Goal: Task Accomplishment & Management: Use online tool/utility

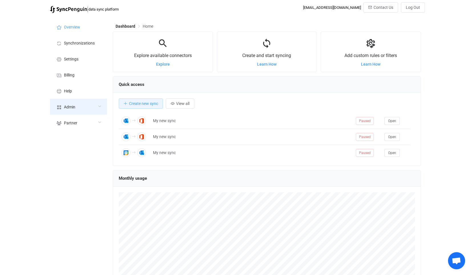
scroll to position [110, 308]
click at [92, 107] on div "Admin" at bounding box center [78, 107] width 57 height 16
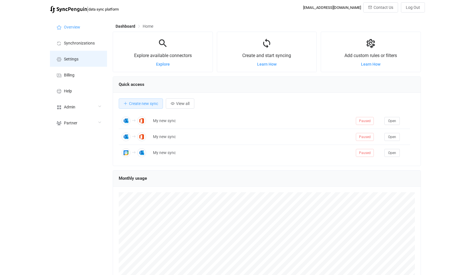
scroll to position [285407, 285209]
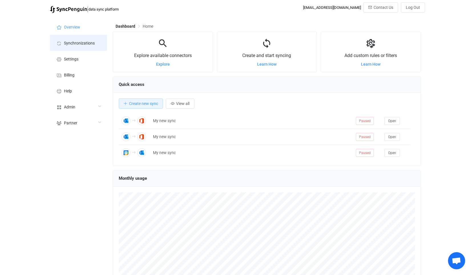
click at [69, 43] on span "Synchronizations" at bounding box center [79, 43] width 31 height 5
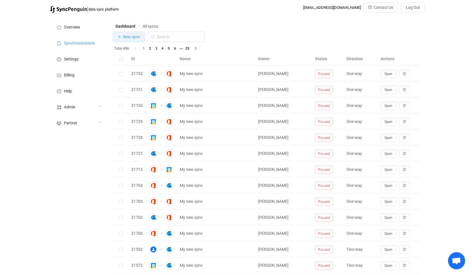
click at [135, 33] on button "New sync" at bounding box center [129, 37] width 32 height 10
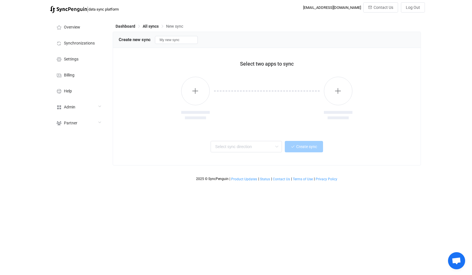
click at [184, 81] on div at bounding box center [195, 99] width 29 height 44
click at [188, 83] on button "button" at bounding box center [195, 91] width 29 height 29
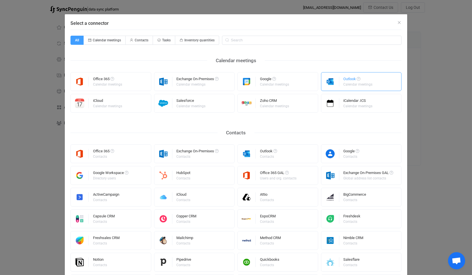
click at [339, 83] on div "Outlook Calendar meetings" at bounding box center [361, 81] width 81 height 19
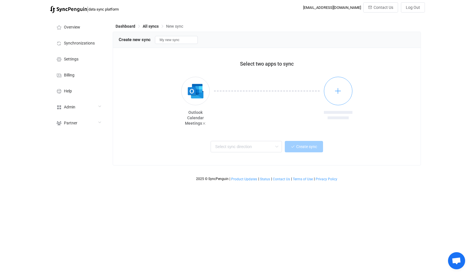
click at [343, 97] on button "button" at bounding box center [338, 91] width 29 height 29
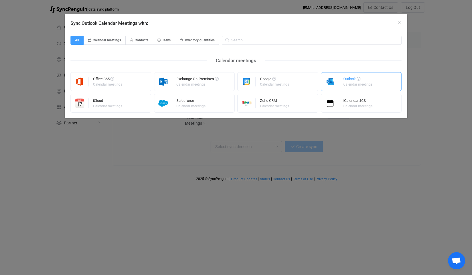
click at [335, 85] on img "Sync Outlook Calendar Meetings with:" at bounding box center [330, 82] width 18 height 10
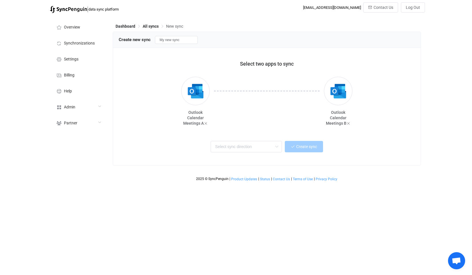
click at [251, 140] on div "Two-way One or multiple two-way syncs One-way One or multiple one-way syncs One…" at bounding box center [267, 148] width 296 height 23
click at [253, 144] on input "text" at bounding box center [246, 146] width 71 height 11
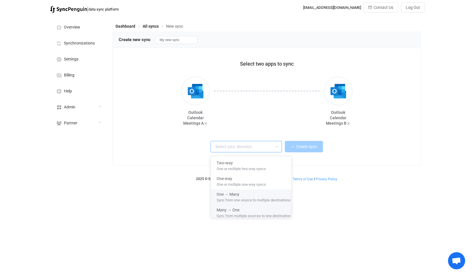
click at [252, 214] on span "Sync from multiple sources to one destination" at bounding box center [254, 215] width 74 height 6
type input "Many → One"
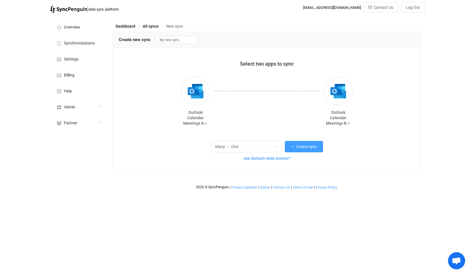
click at [255, 160] on span "Use domain-wide access?" at bounding box center [267, 158] width 47 height 5
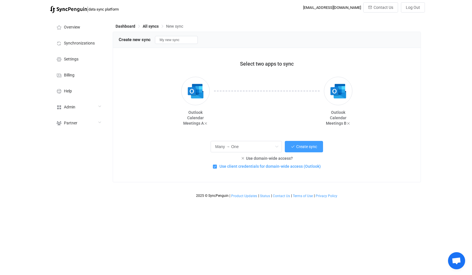
click at [382, 13] on div "vitaliyherasymiv+74@gmail.com Contact Us Log Out" at bounding box center [364, 9] width 122 height 14
